Goal: Task Accomplishment & Management: Manage account settings

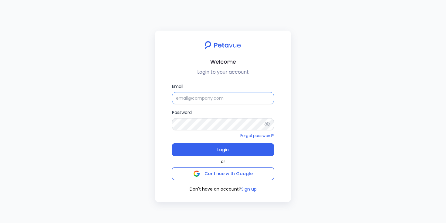
click at [193, 100] on input "Email" at bounding box center [223, 98] width 102 height 12
click at [208, 99] on input "[EMAIL_ADDRESS][DOMAIN_NAME]" at bounding box center [223, 98] width 102 height 12
type input "[EMAIL_ADDRESS][DOMAIN_NAME]"
click at [172, 143] on button "Login" at bounding box center [223, 149] width 102 height 13
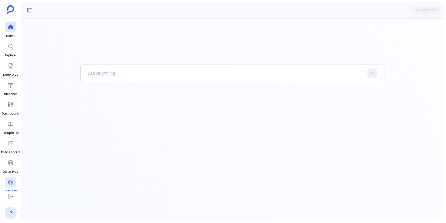
click at [12, 184] on icon at bounding box center [10, 182] width 5 height 5
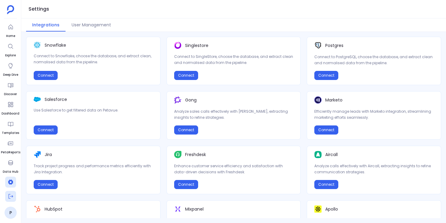
click at [10, 197] on icon at bounding box center [11, 196] width 6 height 6
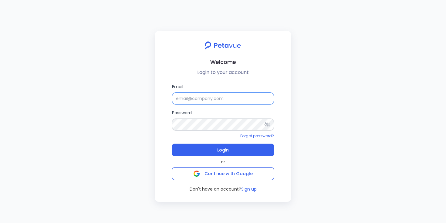
click at [210, 98] on input "Email" at bounding box center [223, 99] width 102 height 12
type input "s"
